Goal: Find contact information: Find contact information

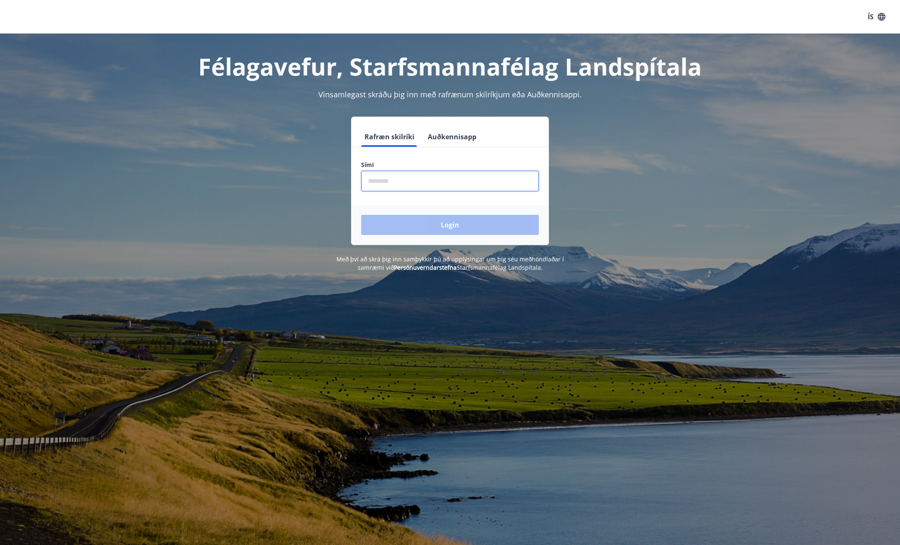
click at [438, 176] on input "phone" at bounding box center [450, 181] width 178 height 21
type input "********"
click at [361, 215] on button "Login" at bounding box center [450, 225] width 178 height 20
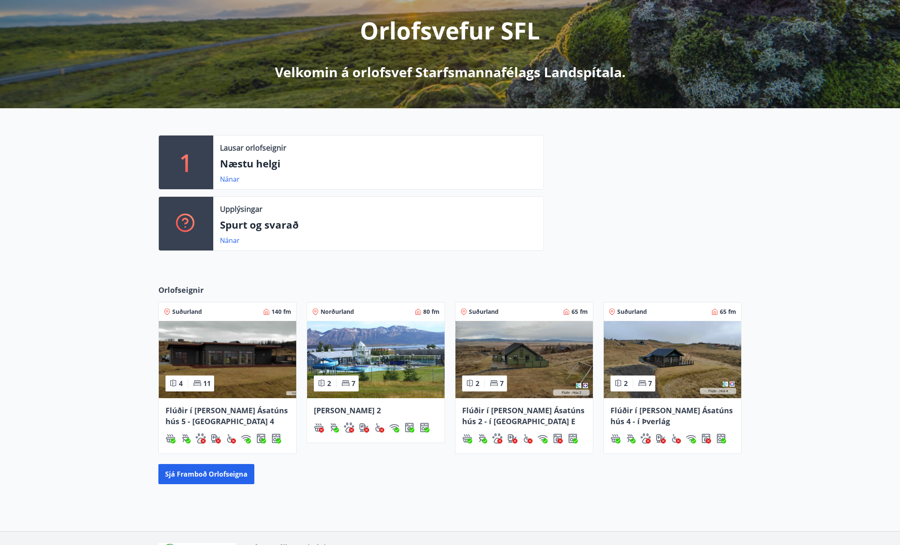
scroll to position [158, 0]
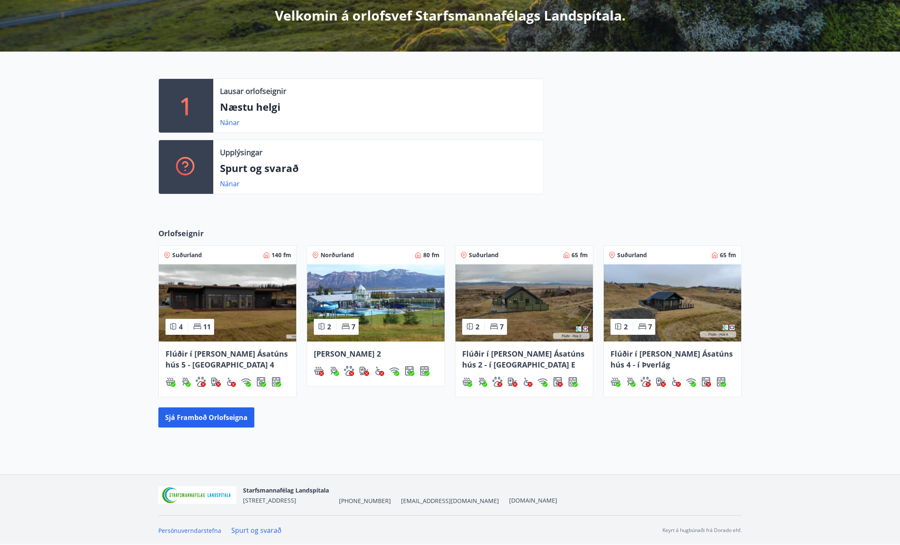
drag, startPoint x: 481, startPoint y: 499, endPoint x: 392, endPoint y: 502, distance: 89.3
click at [392, 502] on div "Starfsmannafélag Landspítala Skaftahlíð 24 , 105 Reykjavík +354 543-5969 starfs…" at bounding box center [400, 495] width 314 height 20
drag, startPoint x: 392, startPoint y: 502, endPoint x: 402, endPoint y: 500, distance: 9.9
copy span "[EMAIL_ADDRESS][DOMAIN_NAME]"
